Goal: Task Accomplishment & Management: Complete application form

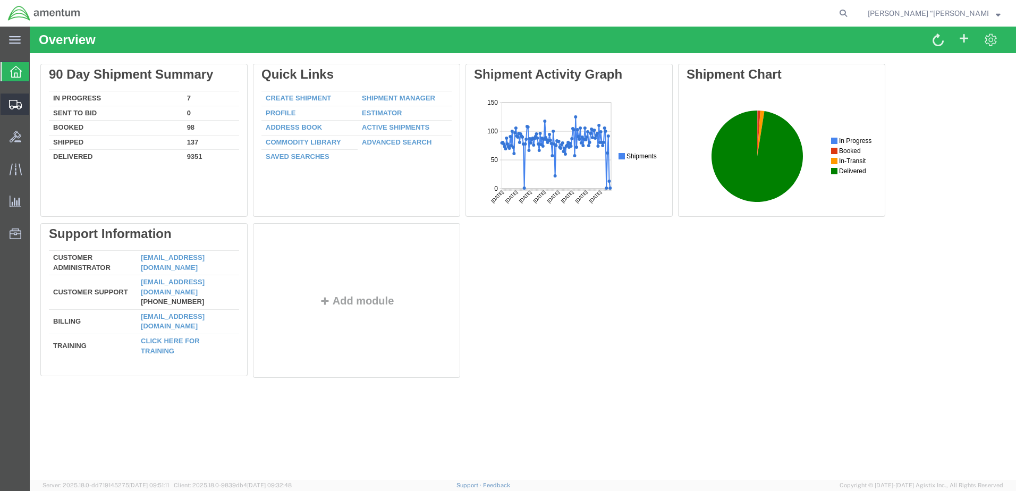
click at [0, 0] on span "Create Shipment" at bounding box center [0, 0] width 0 height 0
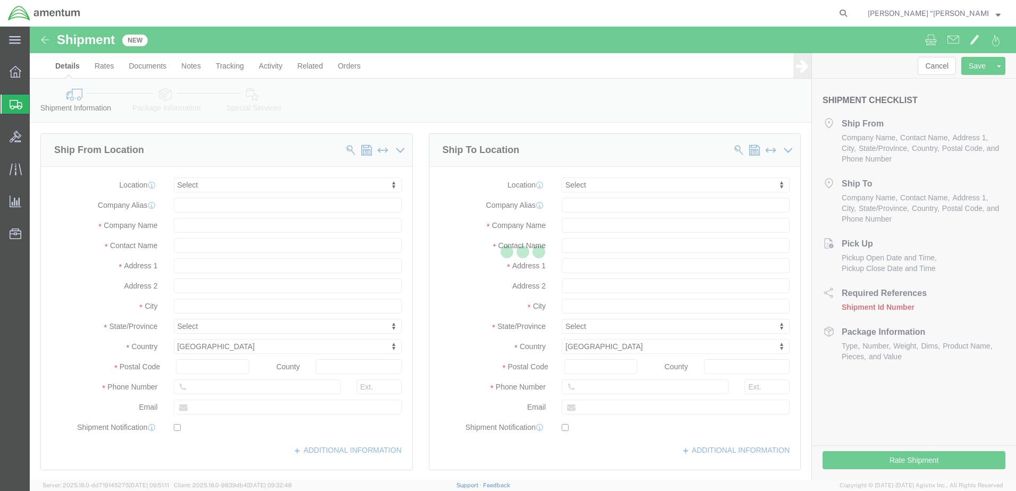
click at [221, 183] on div at bounding box center [523, 253] width 986 height 453
click at [259, 125] on div at bounding box center [523, 253] width 986 height 453
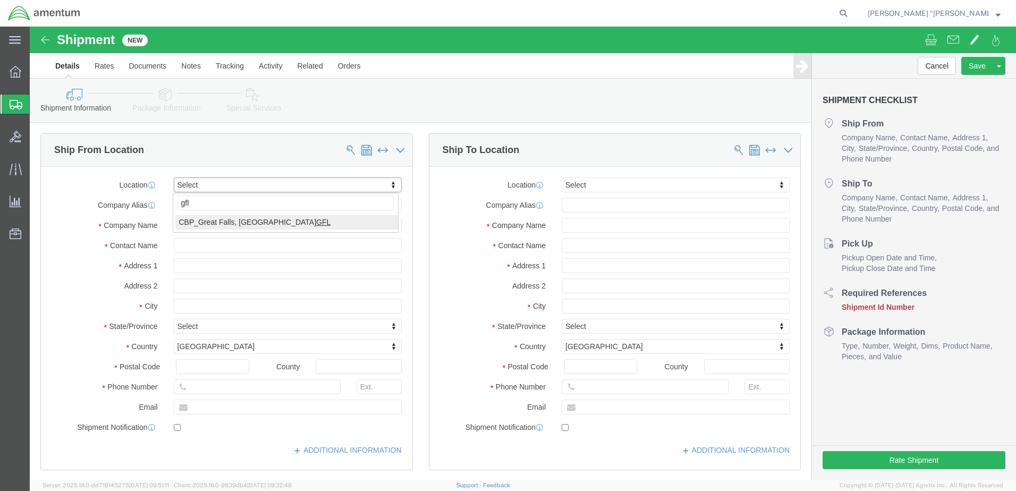
type input "gfl"
select select "49920"
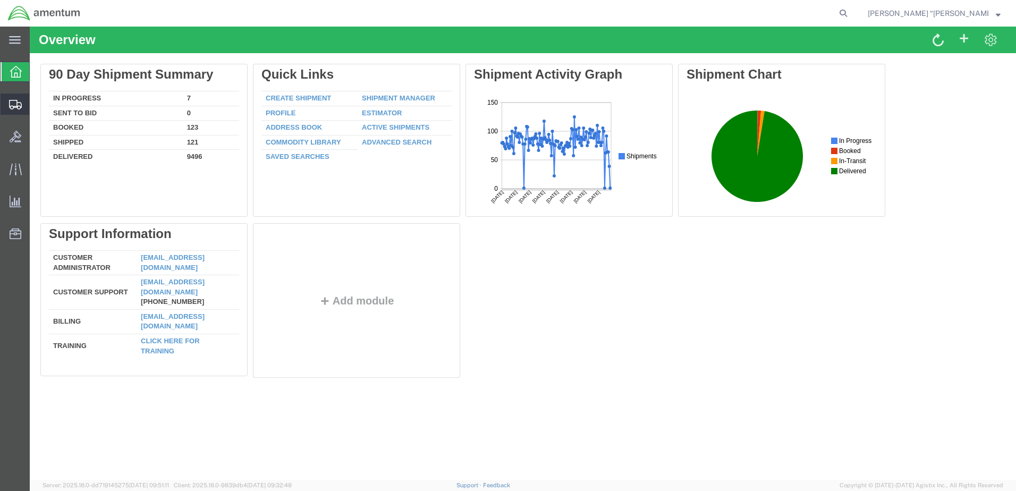
click at [0, 0] on span "Create Shipment" at bounding box center [0, 0] width 0 height 0
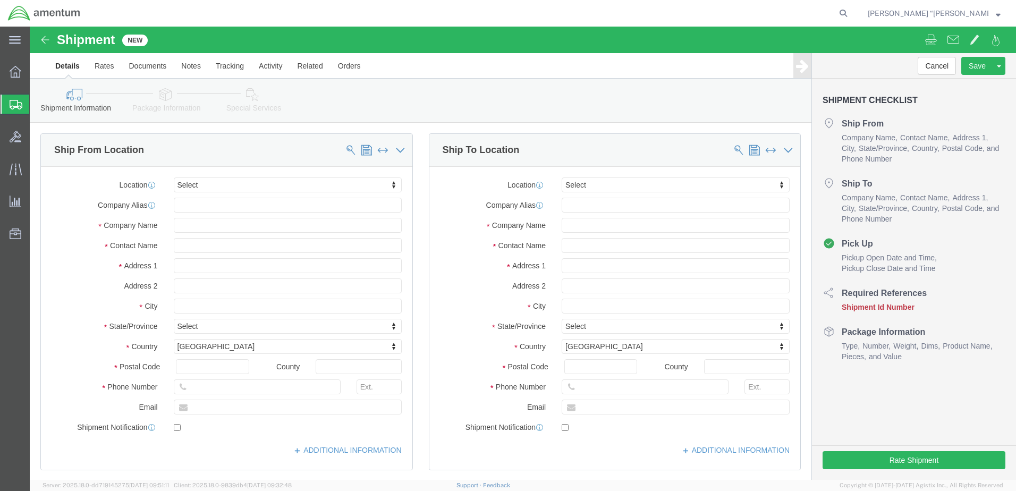
select select
type input "gfl"
select select "49920"
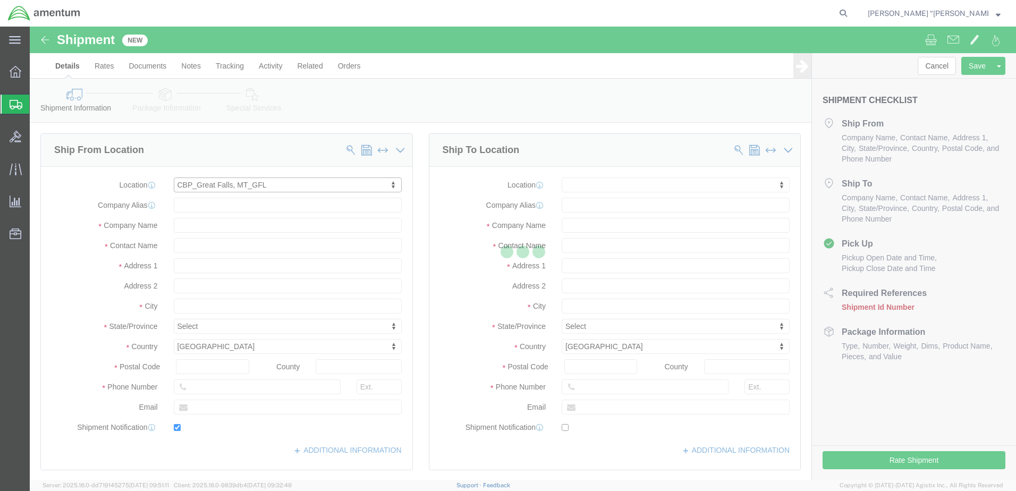
type input "1620 Airport Dr"
type input "59404"
type input "(406) 791-6174"
type input "courtney.l.rabel@associates.cbp.dhs.gov"
checkbox input "true"
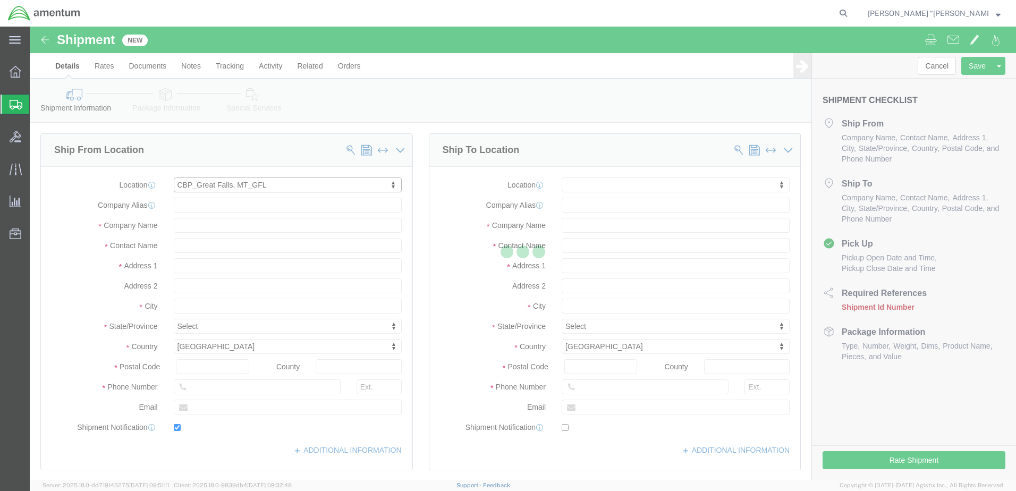
type input "Amentum Services, Inc"
type input "[PERSON_NAME] “[PERSON_NAME]” [PERSON_NAME]"
type input "Great Falls"
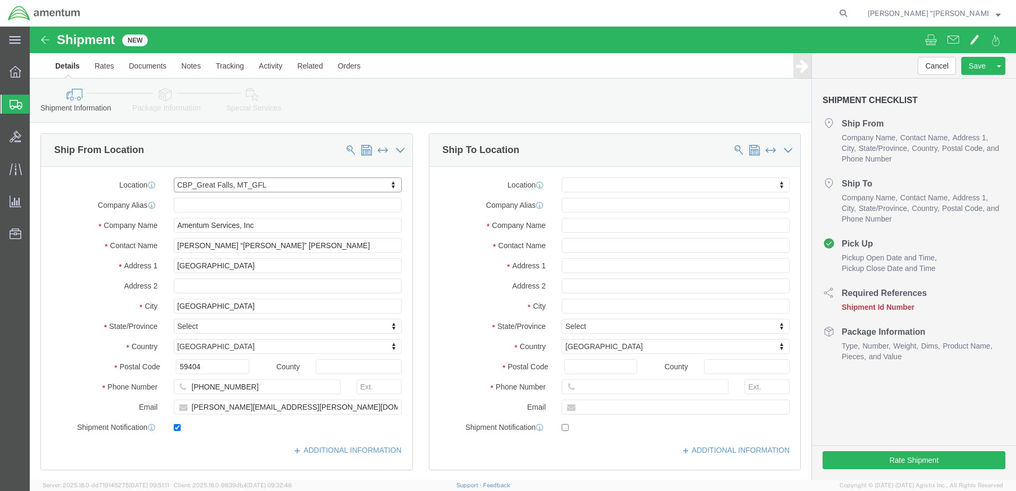
select select "MT"
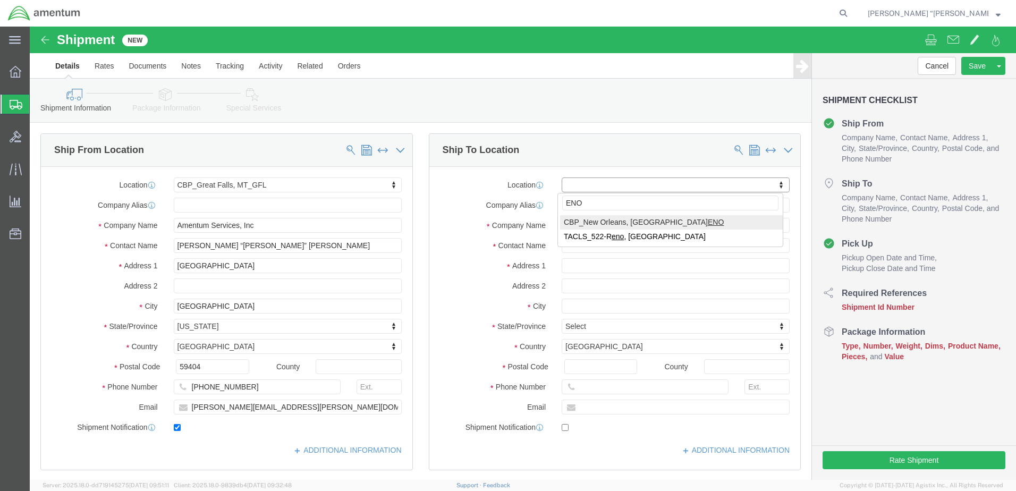
type input "ENO"
select select "49932"
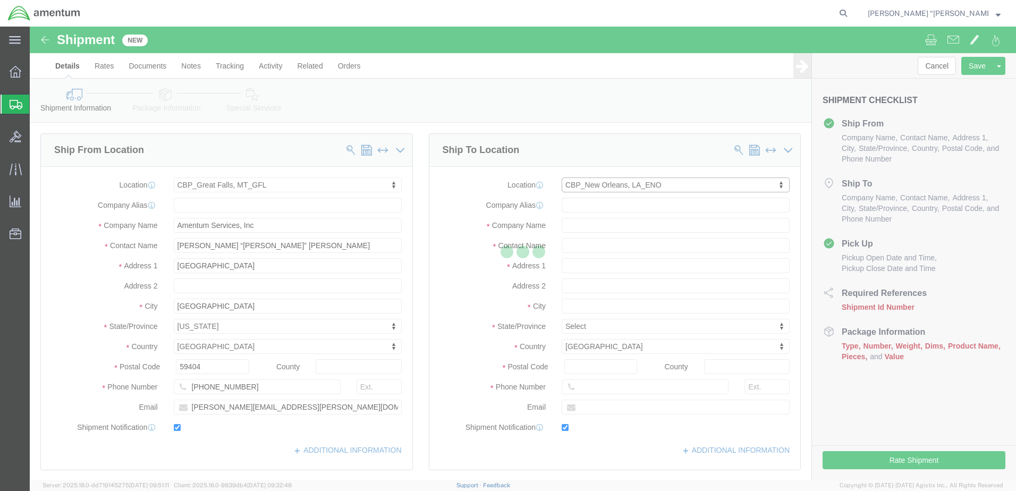
type input "400 Judge Leon Ford Drive"
type input "70401"
type input "985-902-2245"
type input "brian.d.marquez@associates.cbp.dhs.gov"
checkbox input "true"
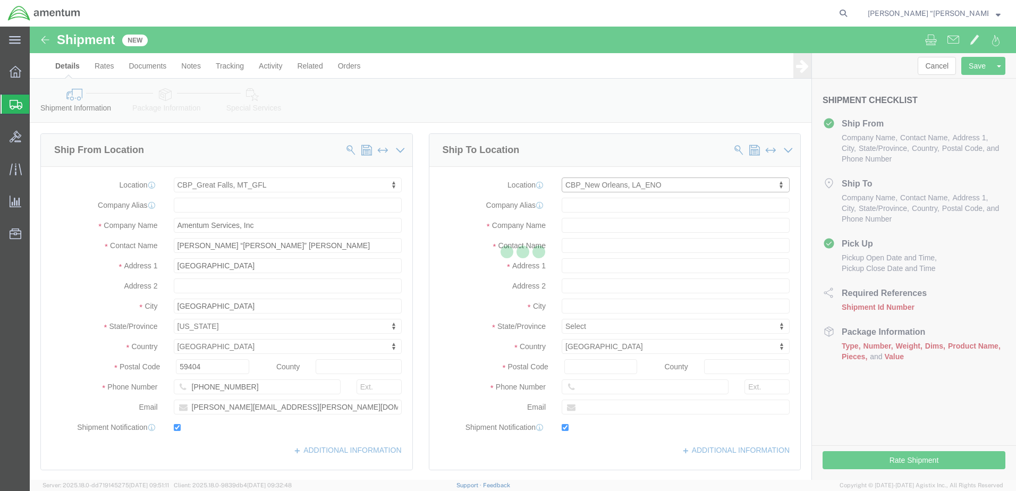
type input "Amentum Services, Inc"
type input "Brian Marquez"
type input "Hammond"
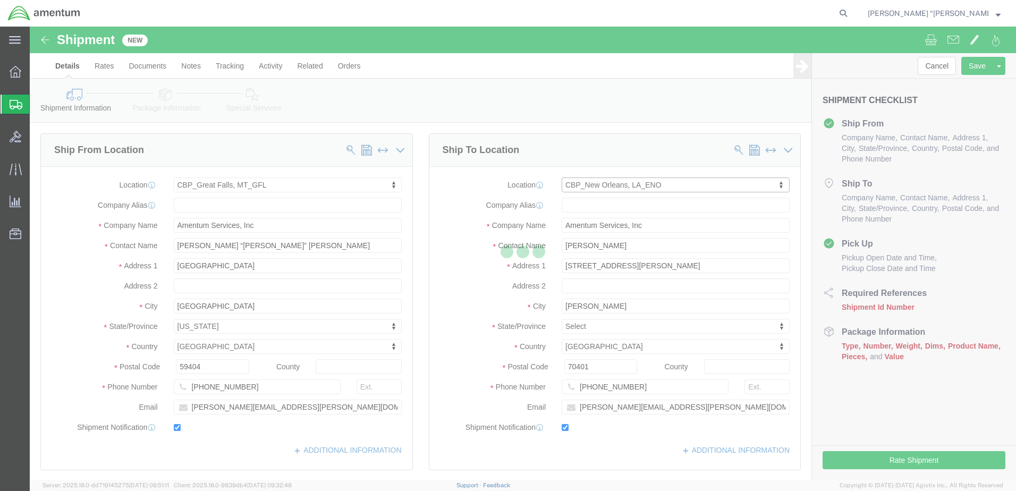
select select "LA"
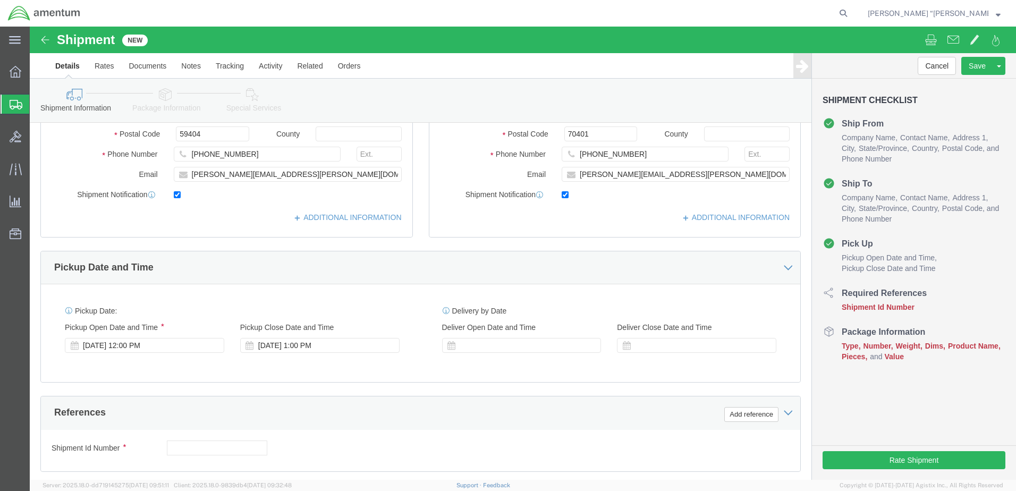
scroll to position [319, 0]
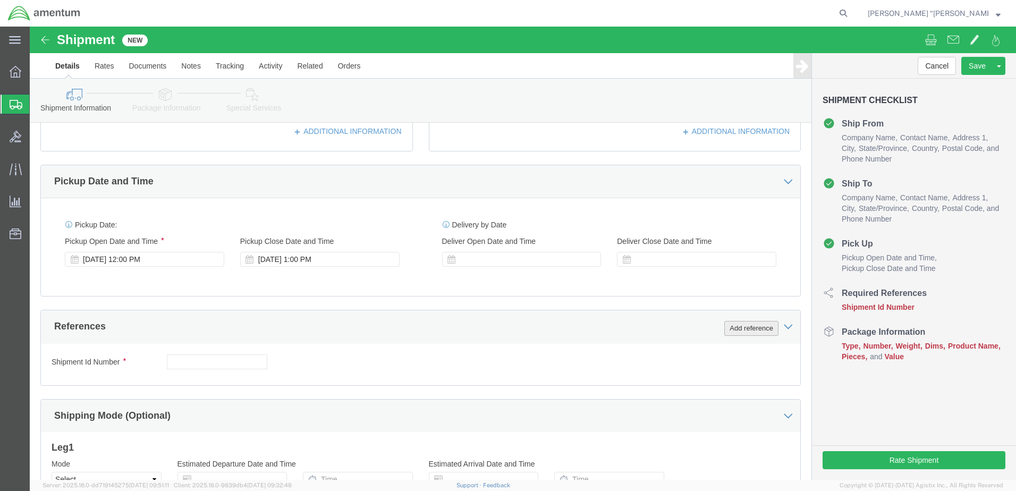
click button "Add reference"
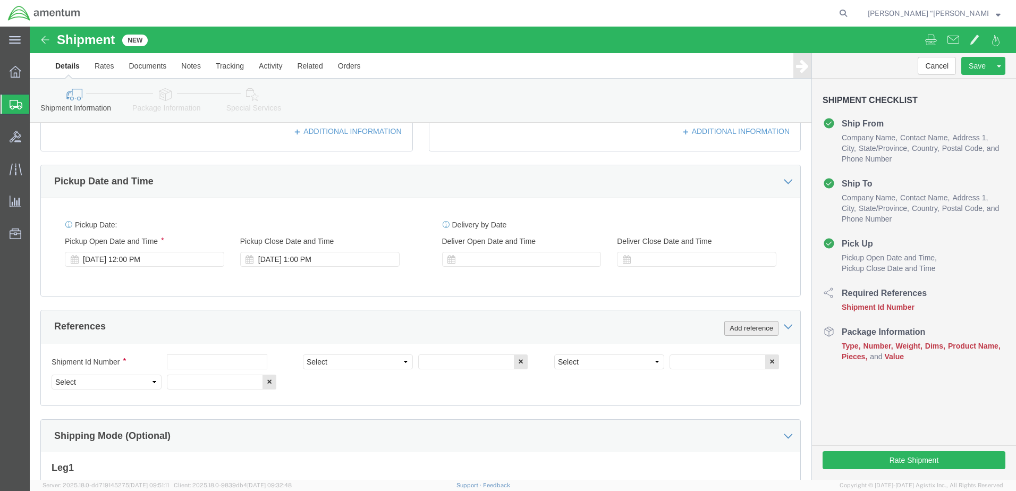
drag, startPoint x: 707, startPoint y: 300, endPoint x: 287, endPoint y: 344, distance: 422.6
click button "Add reference"
click input "text"
type input "BLOWER ASSY"
click select "Select Account Type Activity ID Airline Appointment Number ASN Batch Request # …"
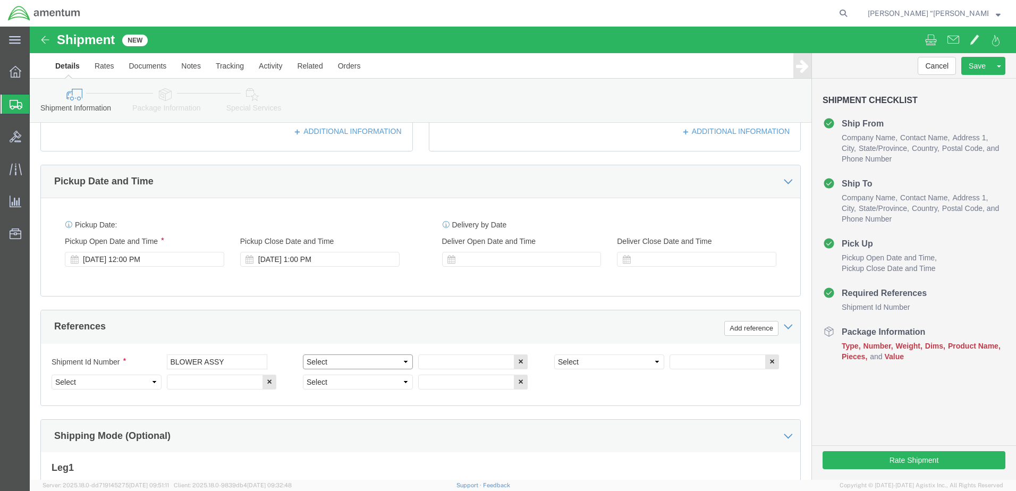
select select "DEPT"
click select "Select Account Type Activity ID Airline Appointment Number ASN Batch Request # …"
click input "text"
type input "CBP"
click select "Select Account Type Activity ID Airline Appointment Number ASN Batch Request # …"
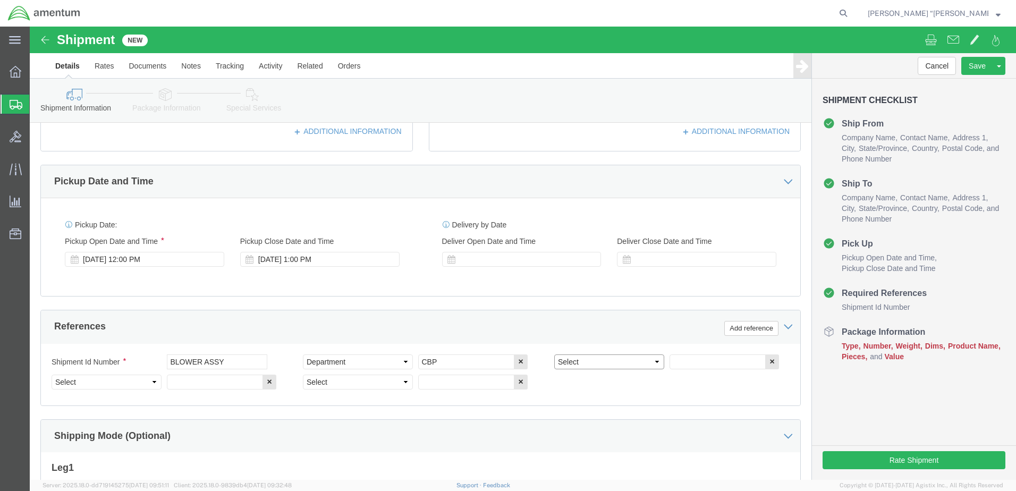
select select "CUSTREF"
click select "Select Account Type Activity ID Airline Appointment Number ASN Batch Request # …"
click input "text"
type input "BLOWER ASSY SN 8446"
click select "Select Account Type Activity ID Airline Appointment Number ASN Batch Request # …"
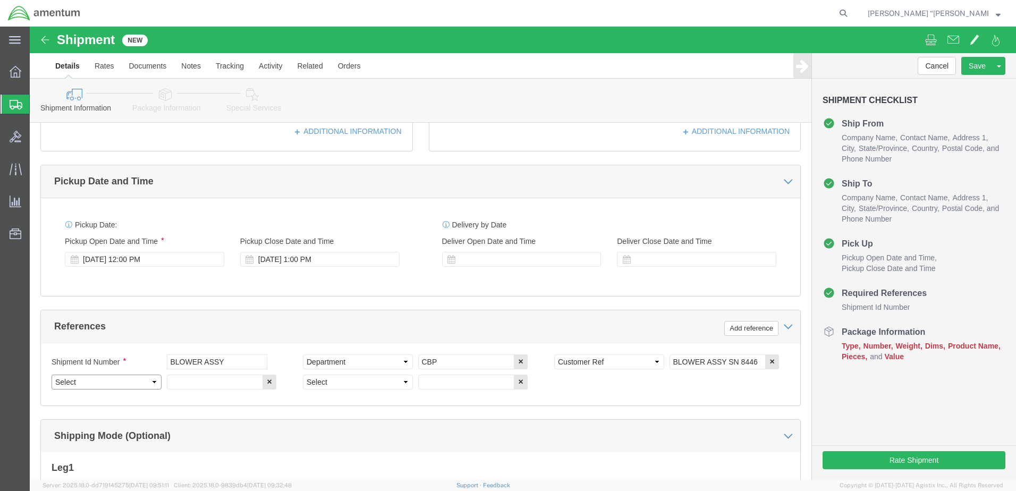
select select "SERLNUM"
click select "Select Account Type Activity ID Airline Appointment Number ASN Batch Request # …"
click input "text"
type input "8446"
click select "Select Account Type Activity ID Airline Appointment Number ASN Batch Request # …"
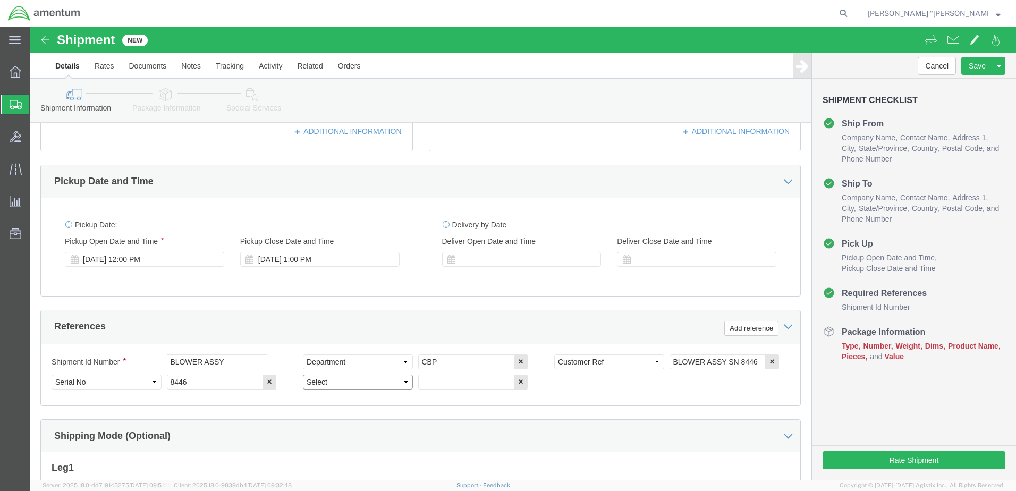
select select "PROJNUM"
click select "Select Account Type Activity ID Airline Appointment Number ASN Batch Request # …"
click input "text"
click select "Select Account Type Activity ID Airline Appointment Number ASN Batch Request # …"
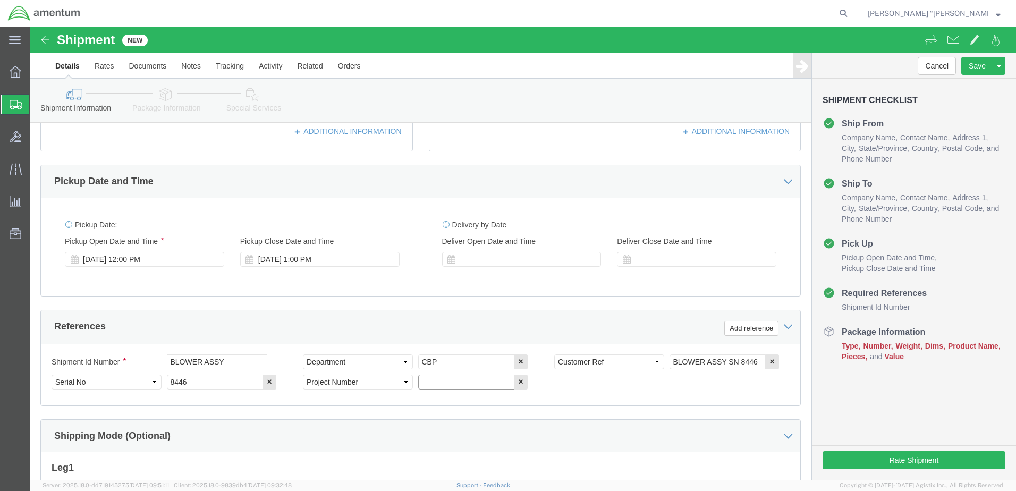
click input "text"
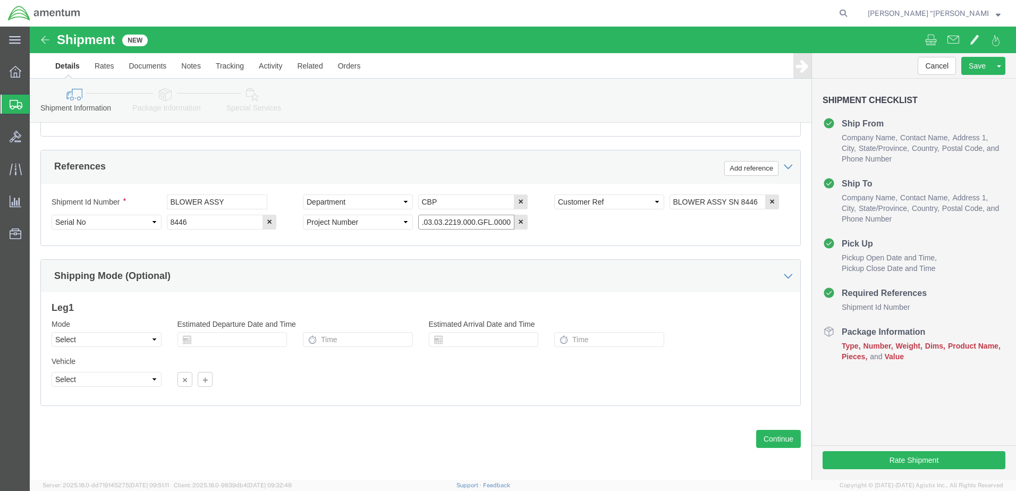
scroll to position [479, 0]
type input "6118.03.03.2219.000.GFL.0000"
click button "Continue"
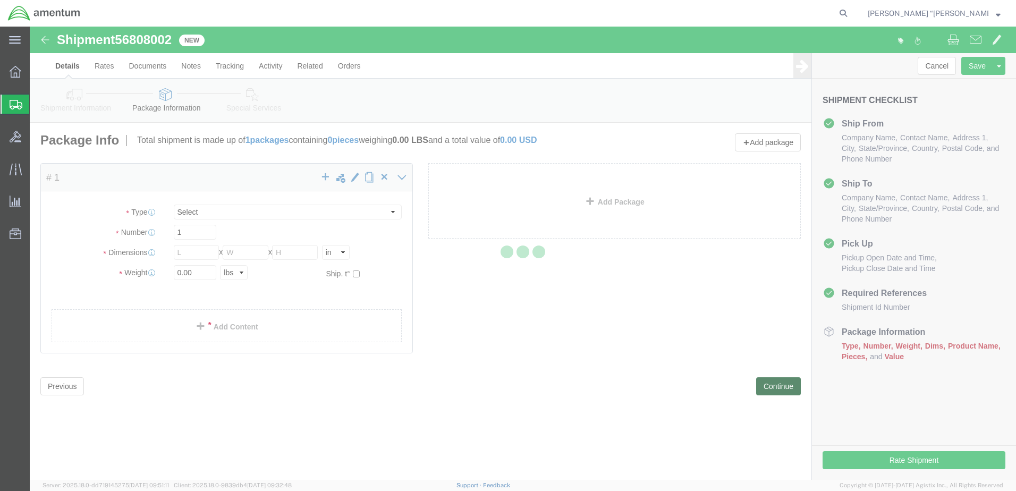
select select "CBOX"
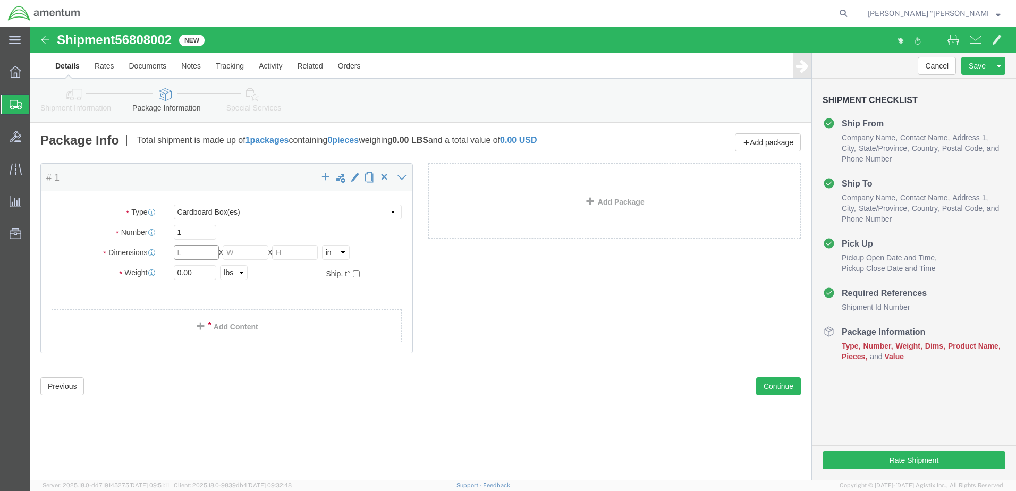
click input "text"
type input "11"
type input "5"
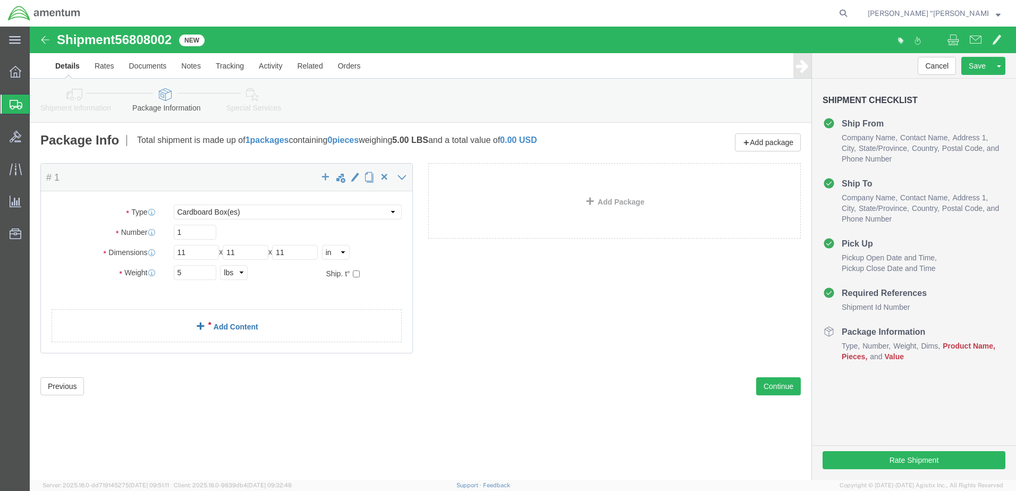
click link "Add Content"
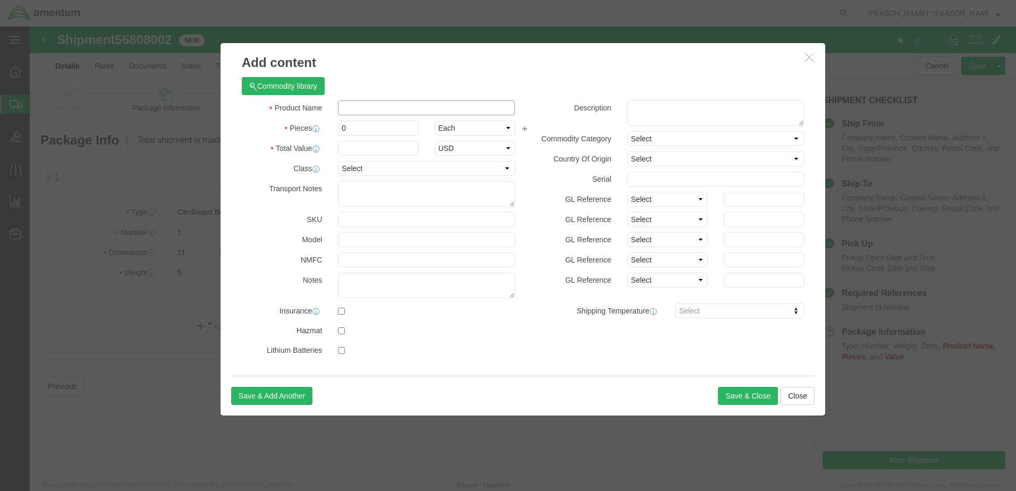
click input "text"
type input "BRUSHLESS BLWER ASSY"
click input "0"
type input "1"
click input "text"
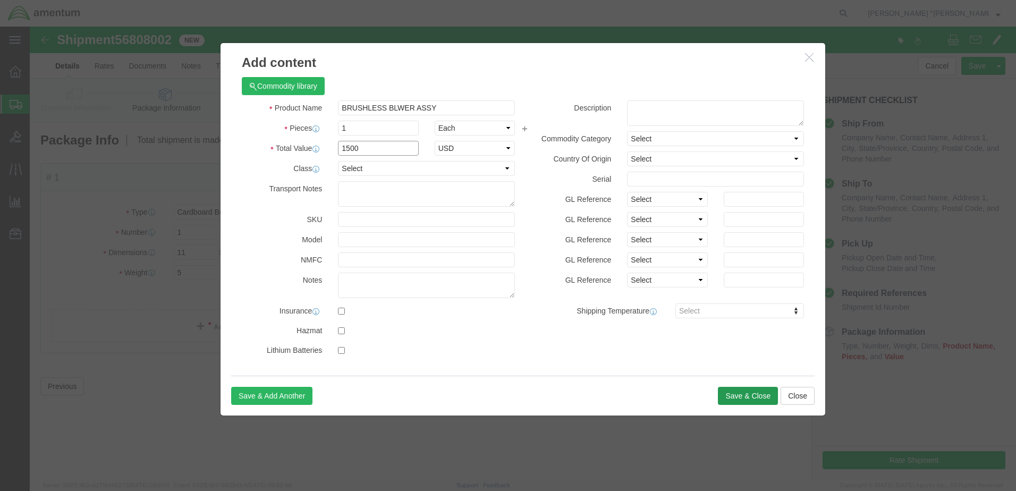
type input "1500"
click button "Save & Close"
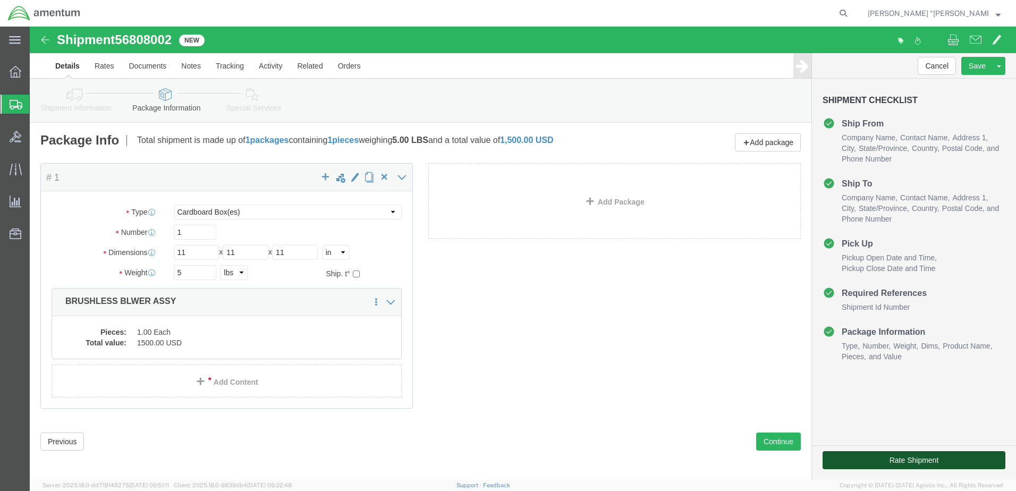
click button "Rate Shipment"
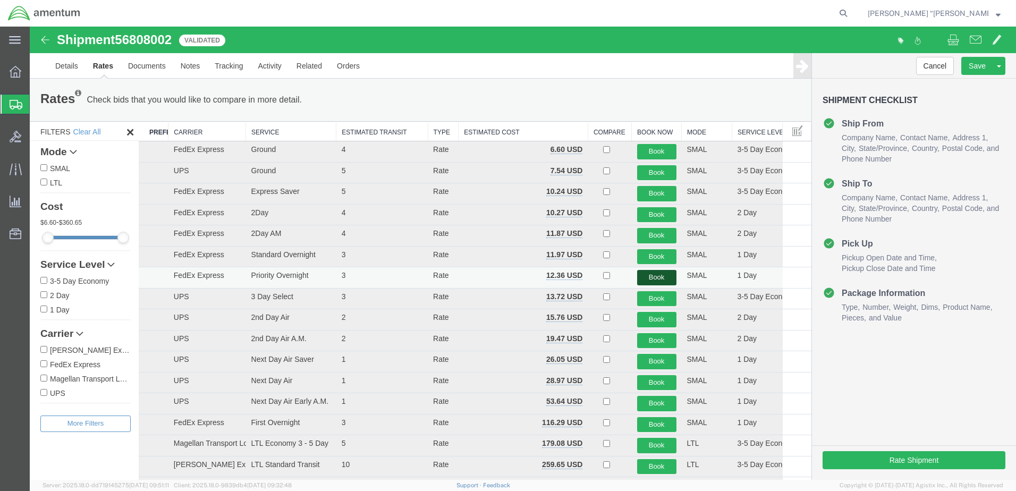
click at [647, 272] on button "Book" at bounding box center [656, 277] width 39 height 15
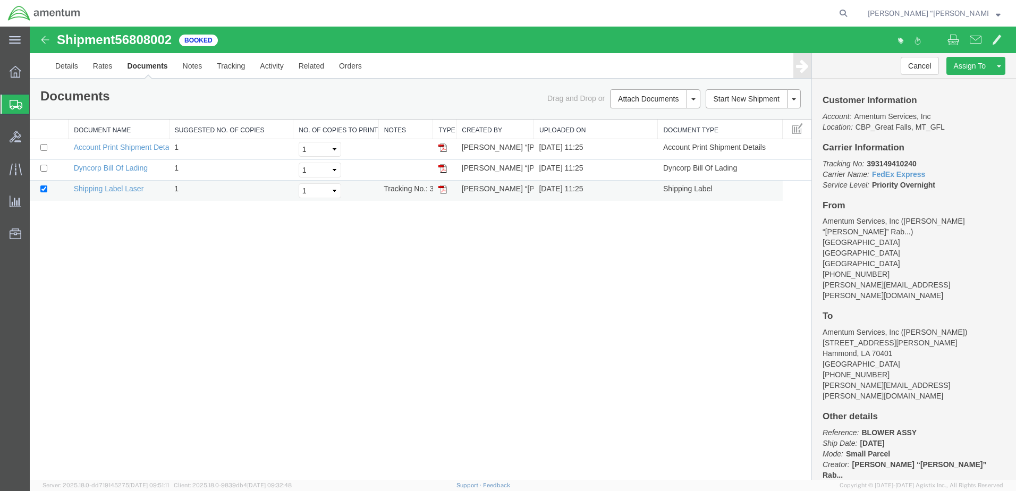
click at [440, 190] on img at bounding box center [442, 189] width 9 height 9
click at [428, 282] on div "Shipment 56808002 3 of 3 Booked Details Rates Documents Notes Tracking Activity…" at bounding box center [523, 253] width 986 height 453
